Goal: Transaction & Acquisition: Obtain resource

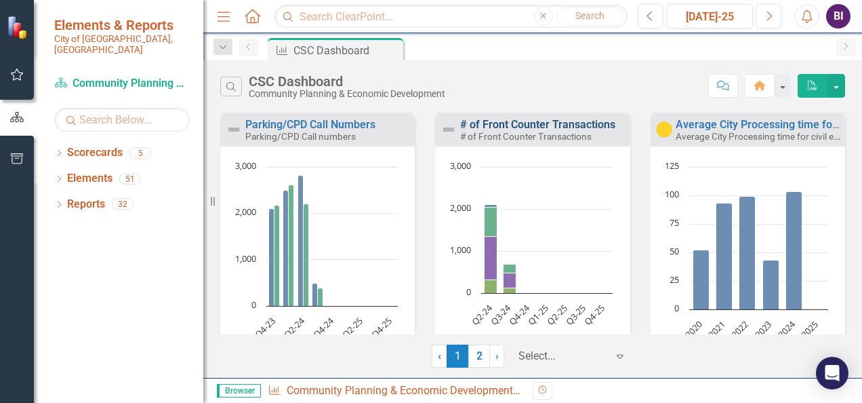
click at [503, 129] on link "# of Front Counter Transactions" at bounding box center [537, 124] width 155 height 13
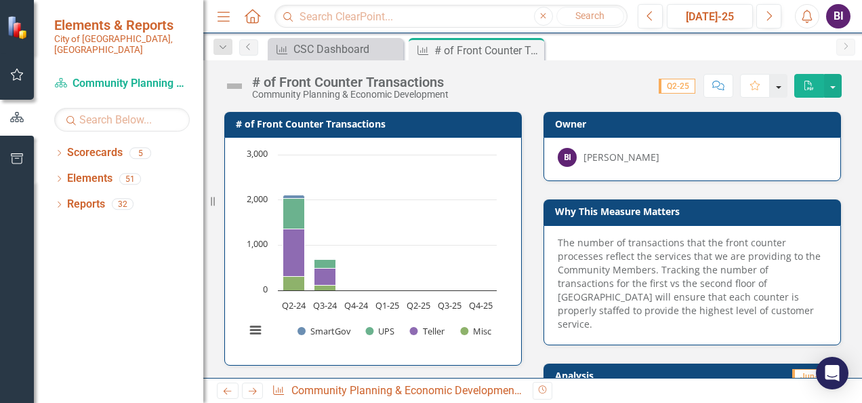
click at [778, 85] on button "button" at bounding box center [779, 86] width 18 height 24
click at [830, 87] on button "button" at bounding box center [833, 86] width 18 height 24
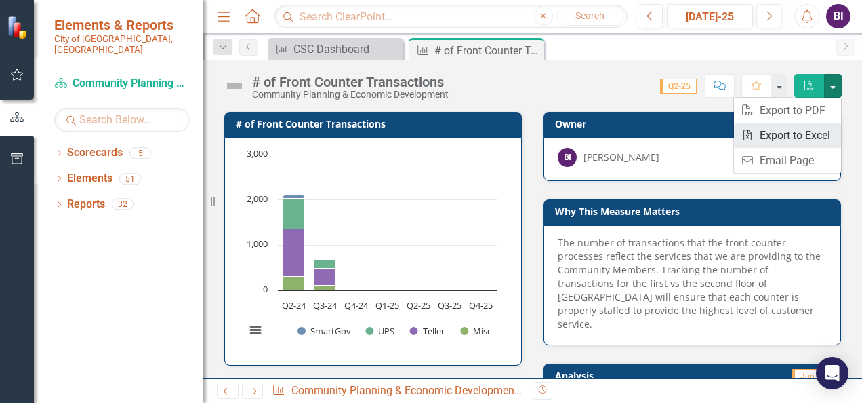
click at [769, 136] on link "Excel Export to Excel" at bounding box center [787, 135] width 107 height 25
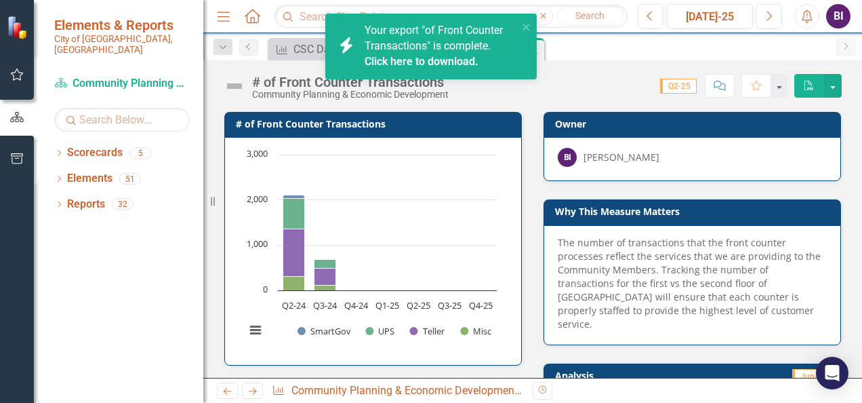
click at [592, 46] on div "Measure CSC Dashboard Close Measure # of Front Counter Transactions Pin Close" at bounding box center [547, 49] width 565 height 22
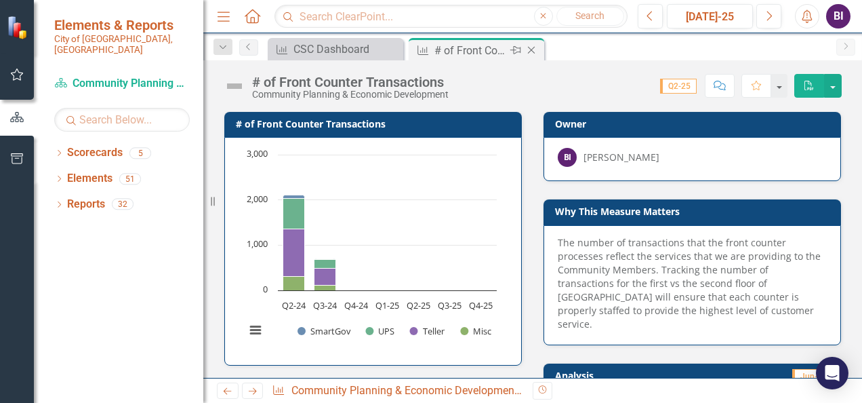
click at [495, 42] on div "# of Front Counter Transactions" at bounding box center [470, 50] width 73 height 17
click at [308, 45] on div "CSC Dashboard" at bounding box center [337, 49] width 89 height 17
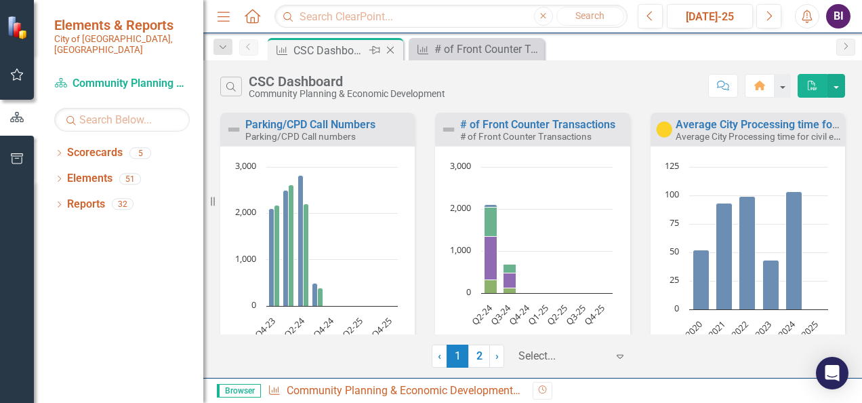
click at [348, 47] on div "CSC Dashboard" at bounding box center [329, 50] width 73 height 17
click at [282, 225] on rect "Interactive chart" at bounding box center [316, 270] width 178 height 220
click at [297, 258] on rect "Interactive chart" at bounding box center [316, 270] width 178 height 220
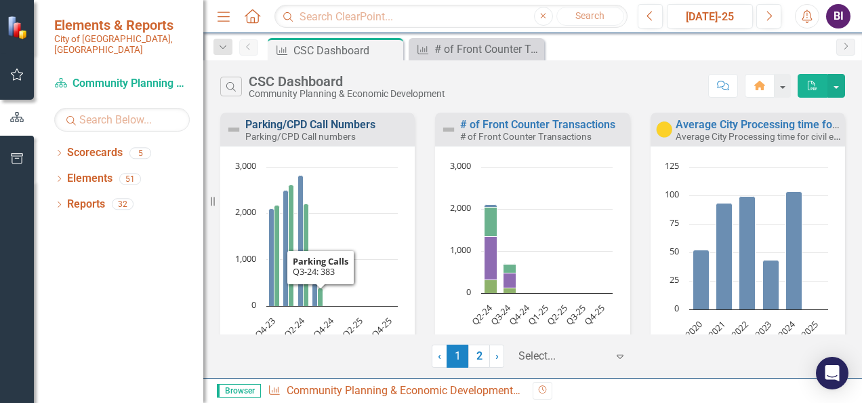
click at [308, 129] on link "Parking/CPD Call Numbers" at bounding box center [310, 124] width 130 height 13
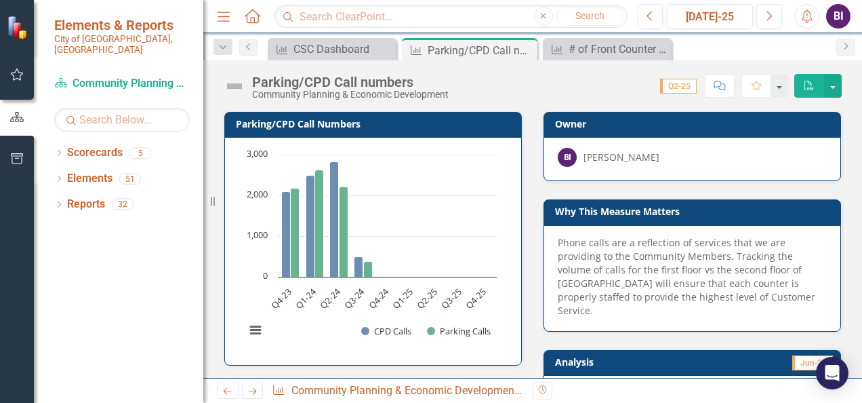
click at [304, 121] on h3 "Parking/CPD Call Numbers" at bounding box center [375, 124] width 279 height 10
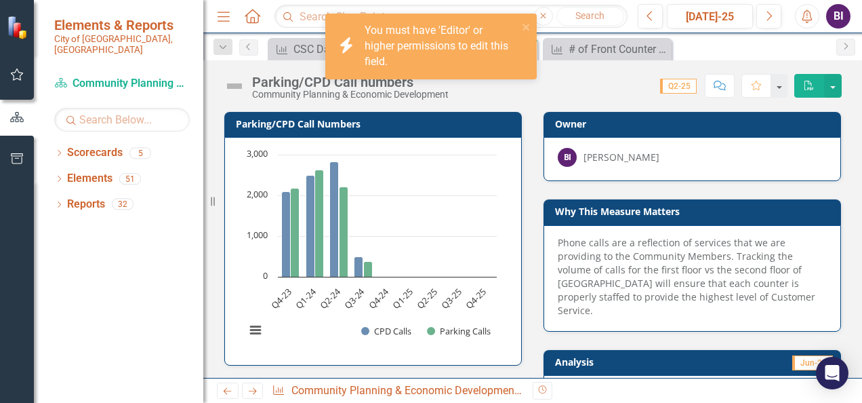
click at [684, 89] on span "Q2-25" at bounding box center [678, 86] width 37 height 15
click at [682, 87] on span "Q2-25" at bounding box center [678, 86] width 37 height 15
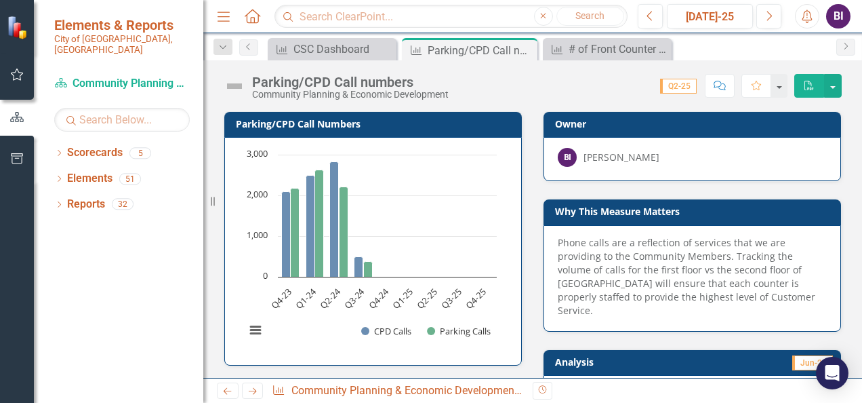
click at [670, 89] on span "Q2-25" at bounding box center [678, 86] width 37 height 15
click at [835, 83] on button "button" at bounding box center [833, 86] width 18 height 24
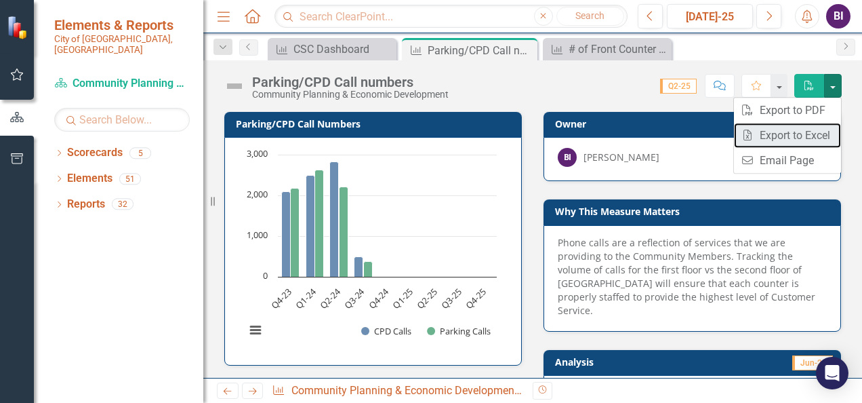
click at [798, 131] on link "Excel Export to Excel" at bounding box center [787, 135] width 107 height 25
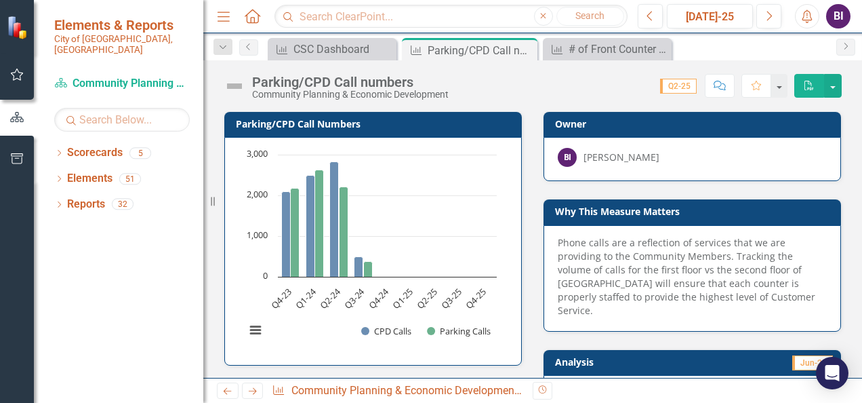
click at [674, 85] on span "Q2-25" at bounding box center [678, 86] width 37 height 15
click at [676, 85] on span "Q2-25" at bounding box center [678, 86] width 37 height 15
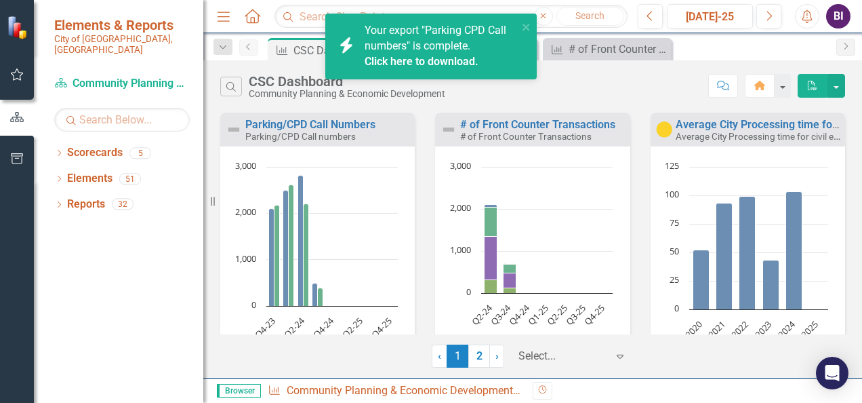
click at [241, 47] on link "Previous" at bounding box center [248, 47] width 19 height 16
drag, startPoint x: 520, startPoint y: 26, endPoint x: 466, endPoint y: 42, distance: 57.1
click at [519, 27] on div "icon.bolt Your export "Parking CPD Call numbers" is complete. Click here to dow…" at bounding box center [426, 46] width 191 height 55
click at [450, 55] on div "Your export "Parking CPD Call numbers" is complete. Click here to download." at bounding box center [441, 46] width 153 height 47
click at [445, 70] on div "icon.bolt Your export "Parking CPD Call numbers" is complete. Click here to dow…" at bounding box center [426, 46] width 191 height 55
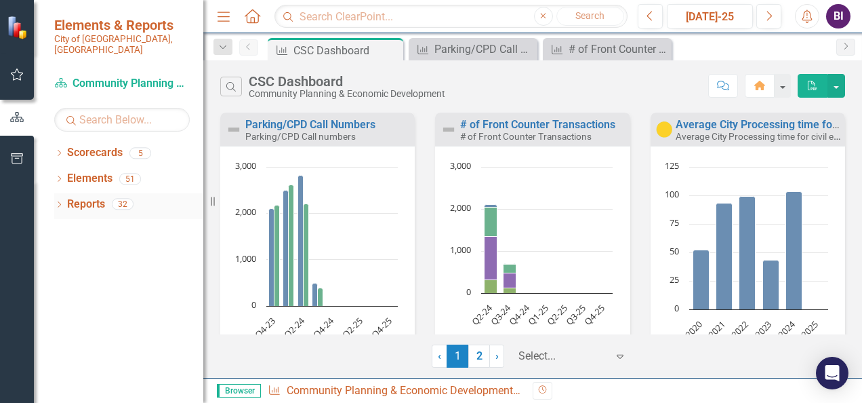
click at [84, 197] on link "Reports" at bounding box center [86, 205] width 38 height 16
click at [60, 200] on div "Dropdown" at bounding box center [58, 206] width 9 height 12
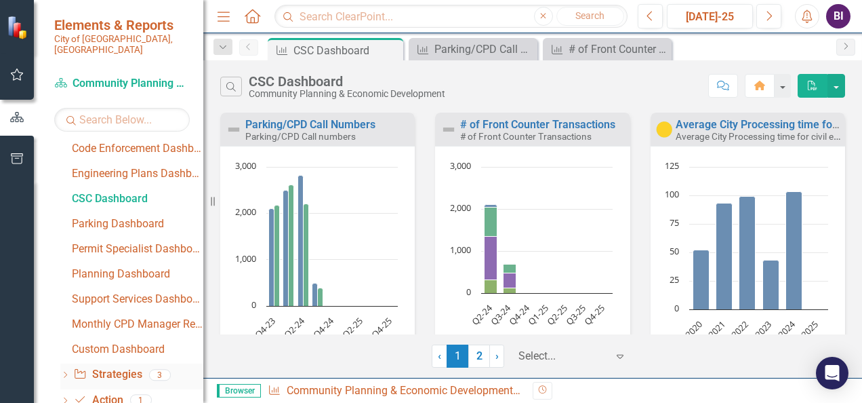
scroll to position [476, 0]
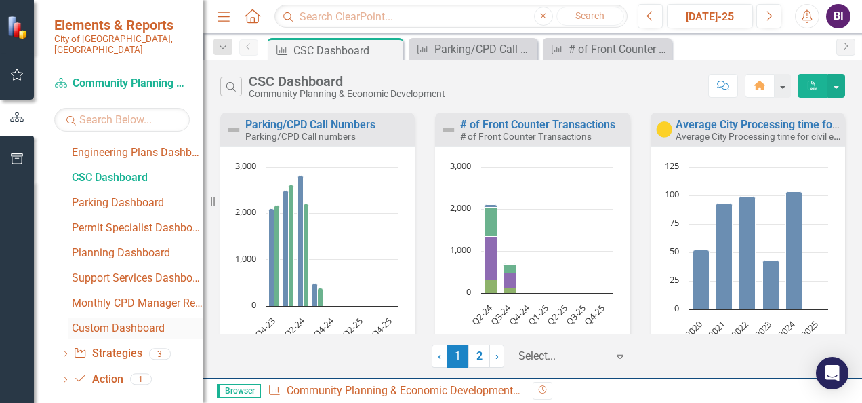
click at [111, 322] on div "Custom Dashboard" at bounding box center [137, 328] width 131 height 12
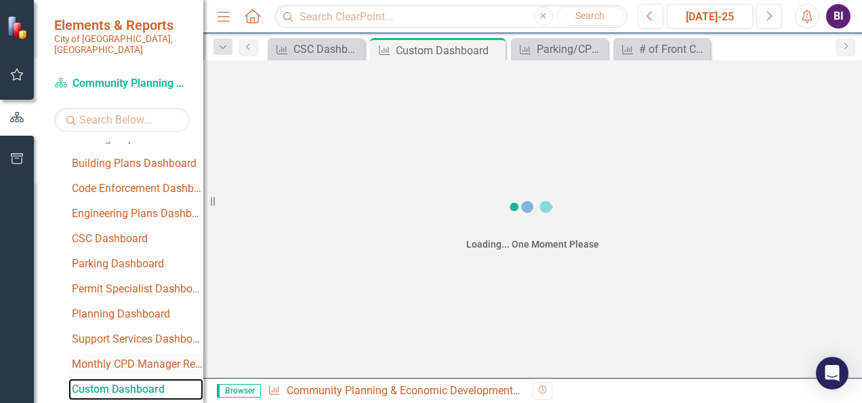
scroll to position [401, 0]
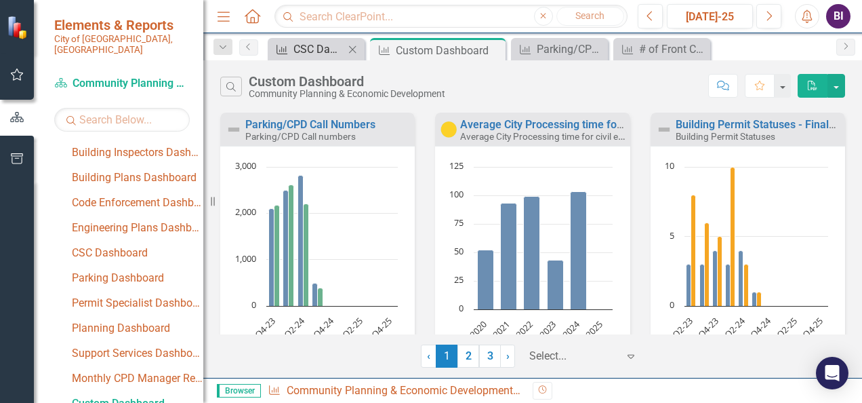
click at [296, 55] on div "CSC Dashboard" at bounding box center [318, 49] width 51 height 17
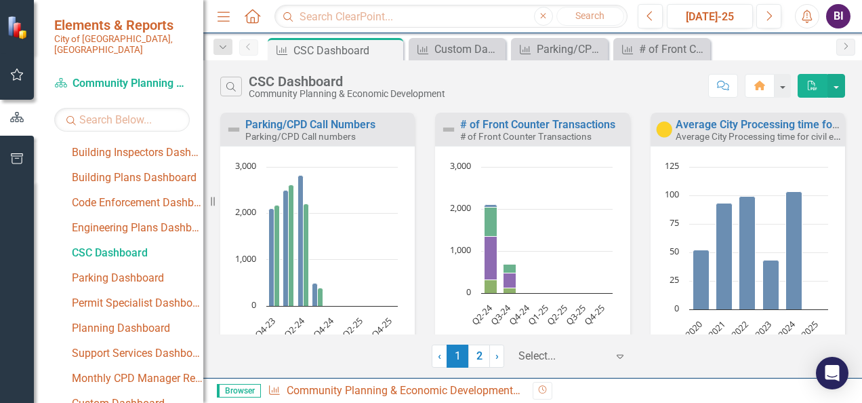
scroll to position [251, 0]
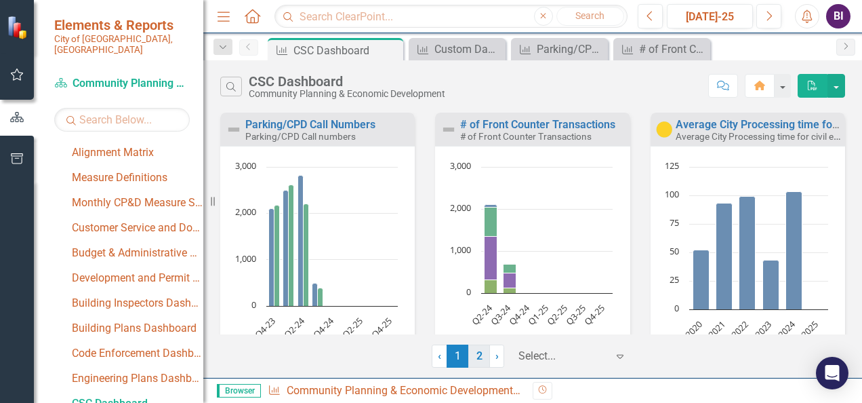
click at [474, 358] on link "2" at bounding box center [479, 355] width 22 height 23
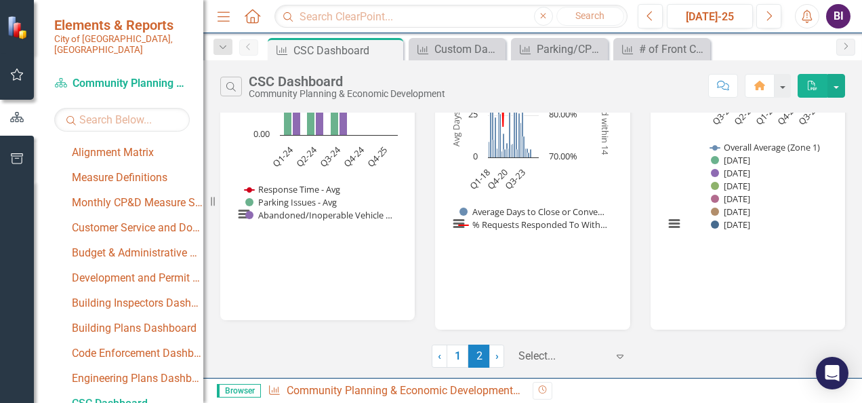
scroll to position [0, 0]
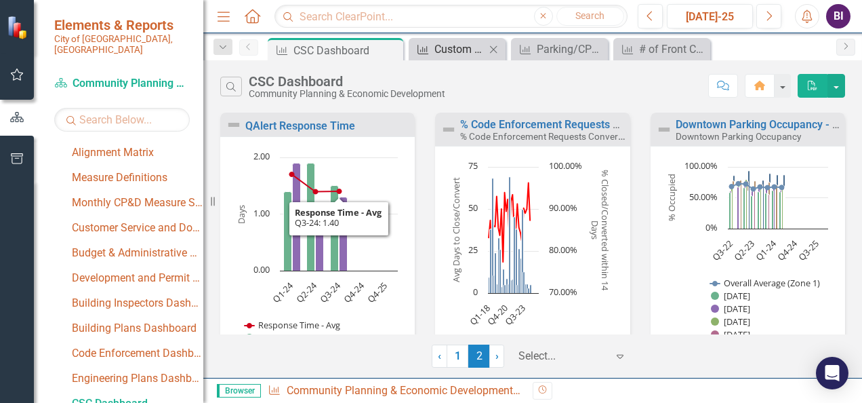
click at [447, 50] on div "Custom Dashboard" at bounding box center [459, 49] width 51 height 17
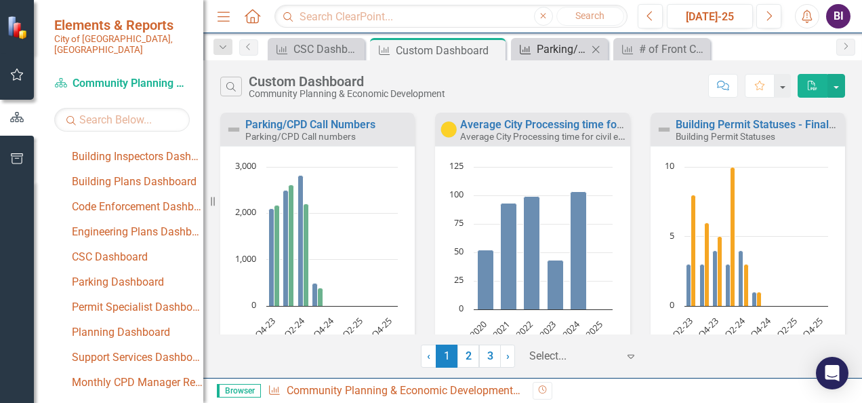
scroll to position [401, 0]
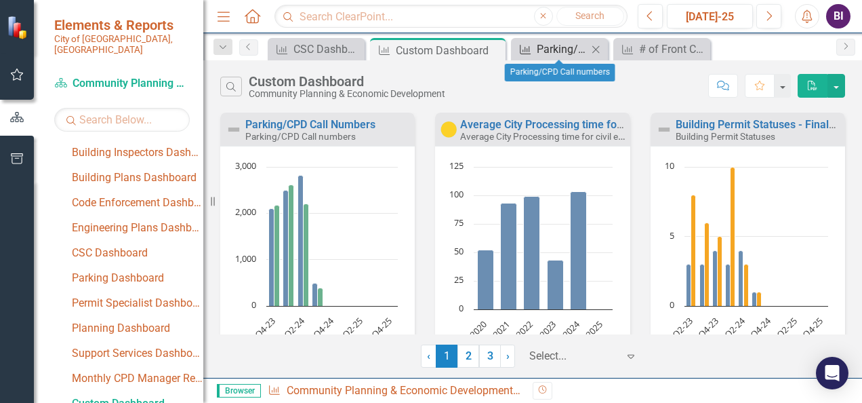
click at [565, 45] on div "Parking/CPD Call numbers" at bounding box center [562, 49] width 51 height 17
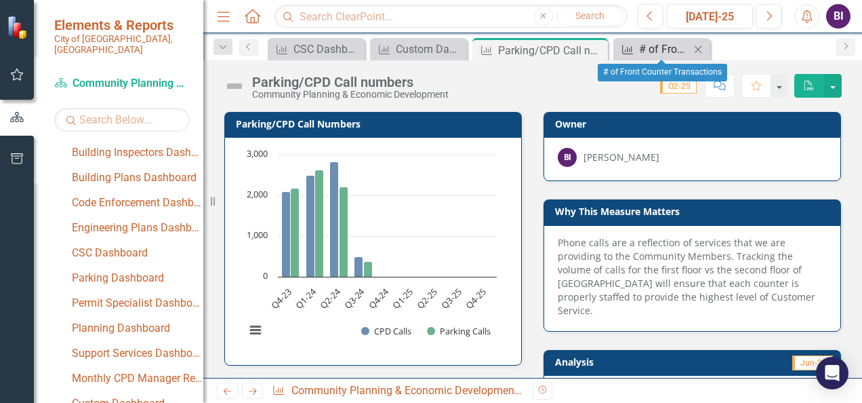
click at [655, 44] on div "# of Front Counter Transactions" at bounding box center [664, 49] width 51 height 17
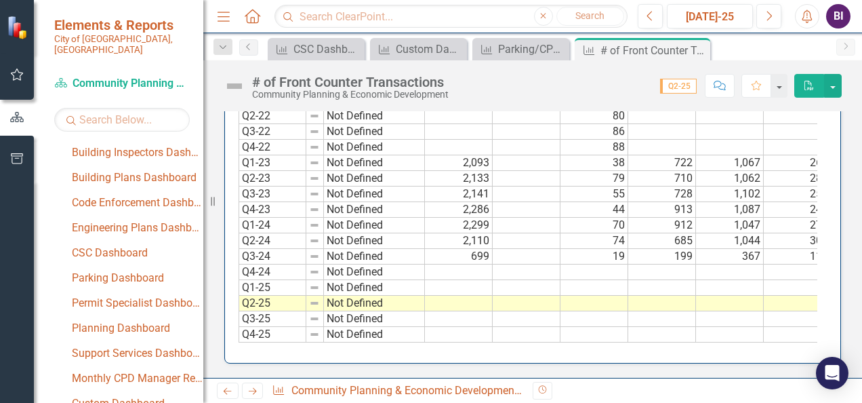
scroll to position [847, 0]
